Goal: Transaction & Acquisition: Purchase product/service

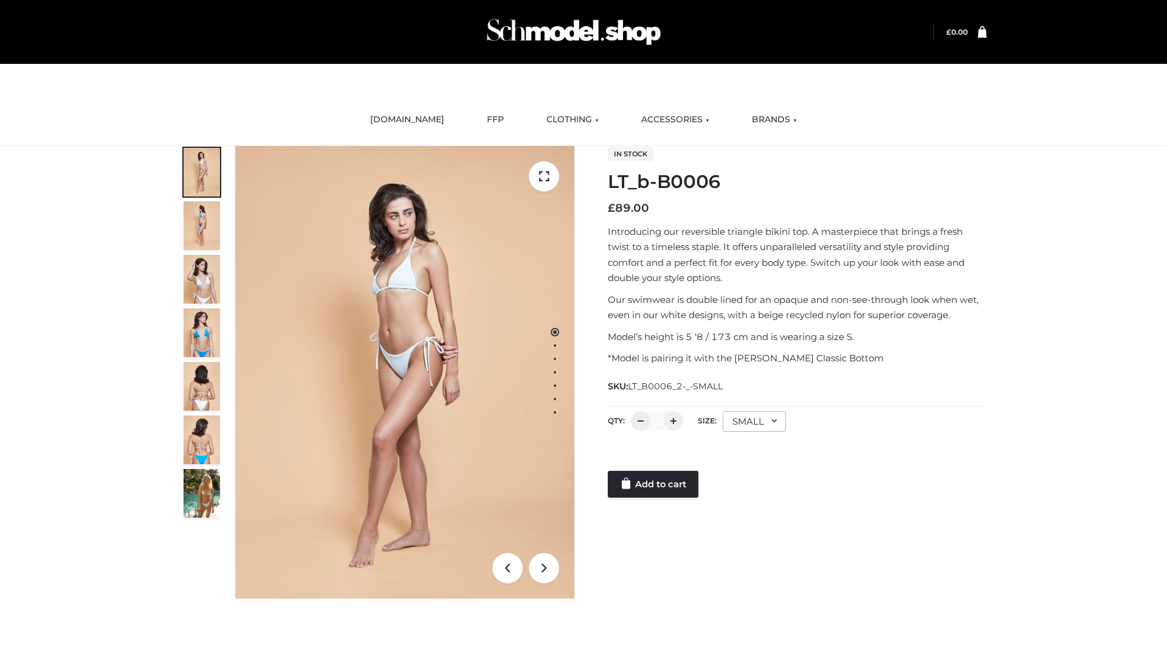
click at [654, 484] on link "Add to cart" at bounding box center [653, 484] width 91 height 27
